Goal: Find contact information: Find contact information

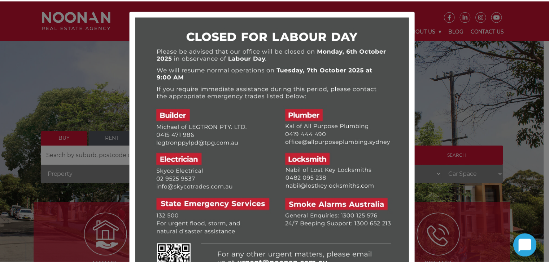
scroll to position [45, 0]
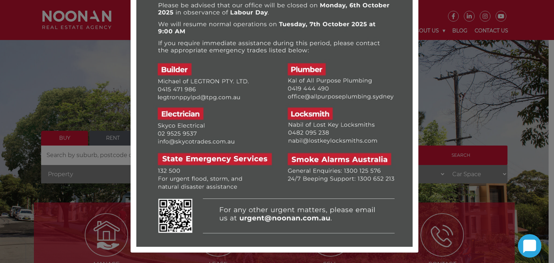
click at [453, 113] on div at bounding box center [277, 131] width 554 height 263
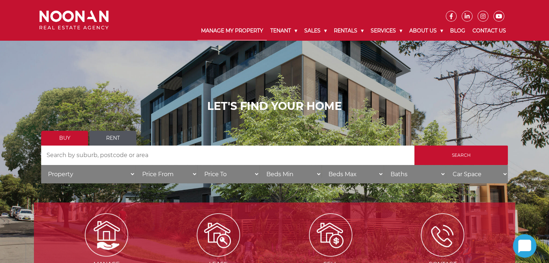
click at [224, 32] on link "Manage My Property" at bounding box center [231, 31] width 69 height 19
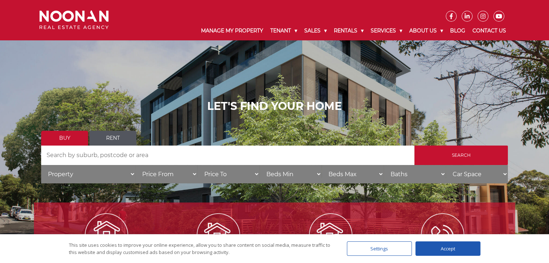
click at [437, 250] on div "Accept" at bounding box center [447, 249] width 65 height 14
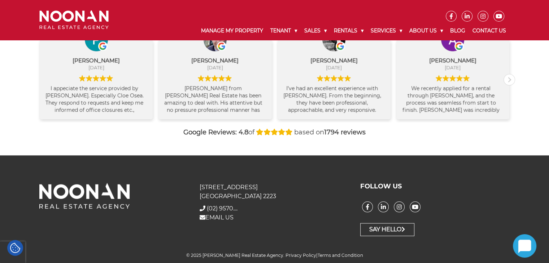
scroll to position [0, 0]
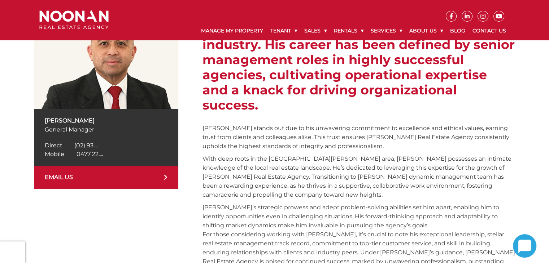
scroll to position [157, 0]
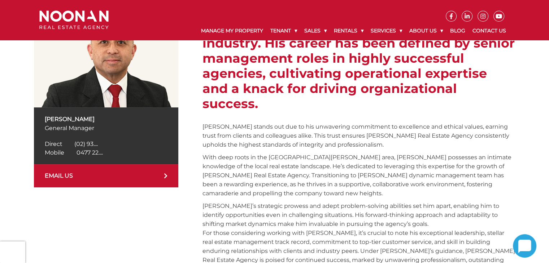
click at [91, 151] on span "0477 22...." at bounding box center [90, 152] width 26 height 7
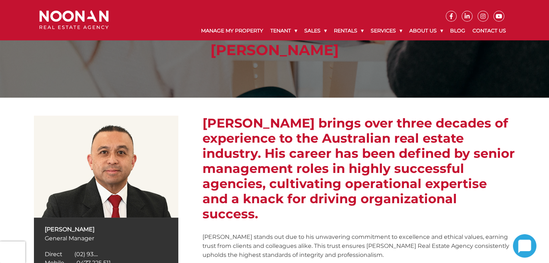
scroll to position [47, 0]
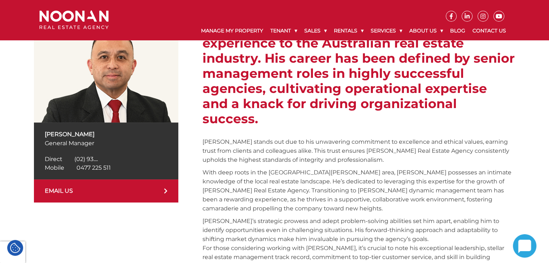
drag, startPoint x: 554, startPoint y: 102, endPoint x: 554, endPoint y: 95, distance: 7.2
click at [549, 95] on html "Manage My Property Tenant Urgent & Emergency Repairs Repairs and Maintenance Re…" at bounding box center [274, 178] width 549 height 640
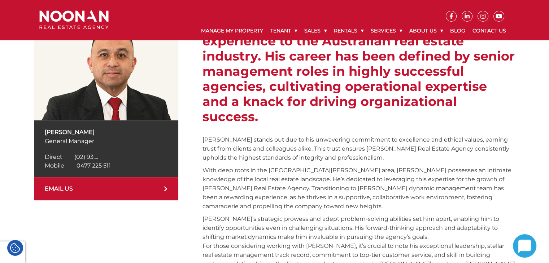
click at [164, 187] on icon at bounding box center [166, 189] width 4 height 6
click at [171, 191] on link "EMAIL US" at bounding box center [106, 189] width 144 height 23
click at [163, 190] on link "EMAIL US" at bounding box center [106, 189] width 144 height 23
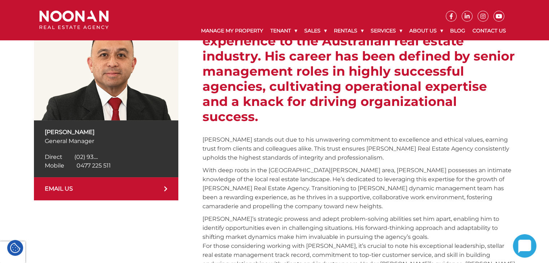
click at [163, 190] on link "EMAIL US" at bounding box center [106, 189] width 144 height 23
